Goal: Find specific page/section: Find specific page/section

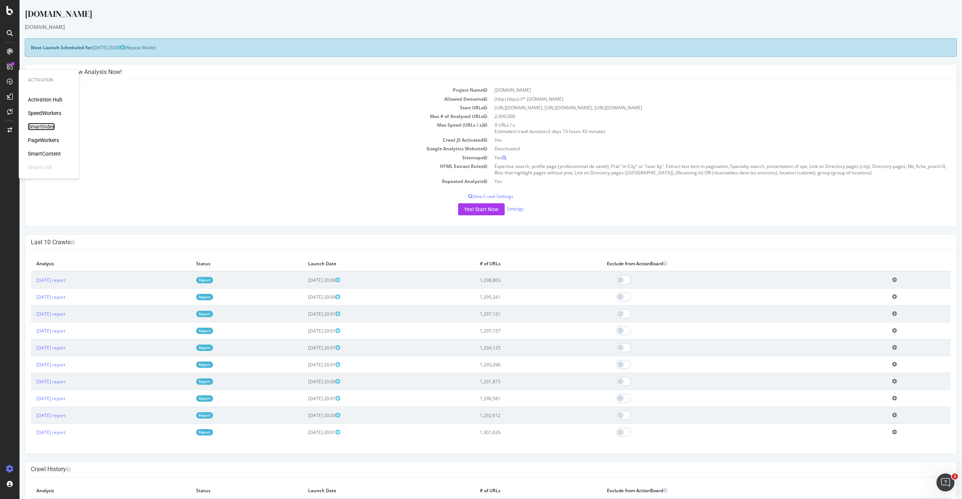
click at [47, 124] on div "SmartIndex" at bounding box center [41, 127] width 27 height 8
